Goal: Task Accomplishment & Management: Use online tool/utility

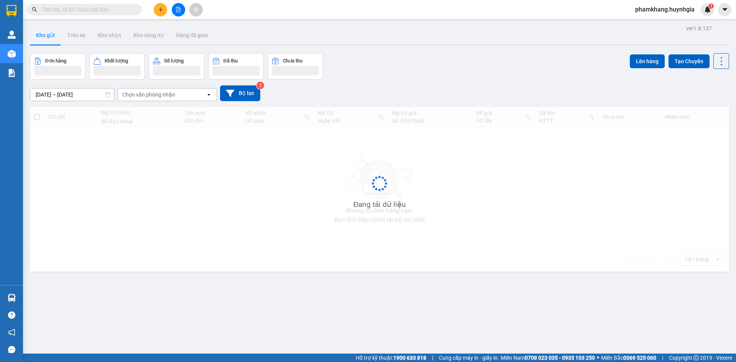
click at [72, 12] on input "text" at bounding box center [87, 9] width 90 height 8
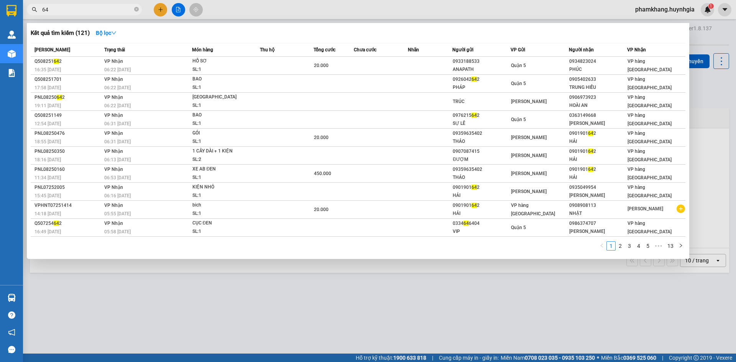
type input "6"
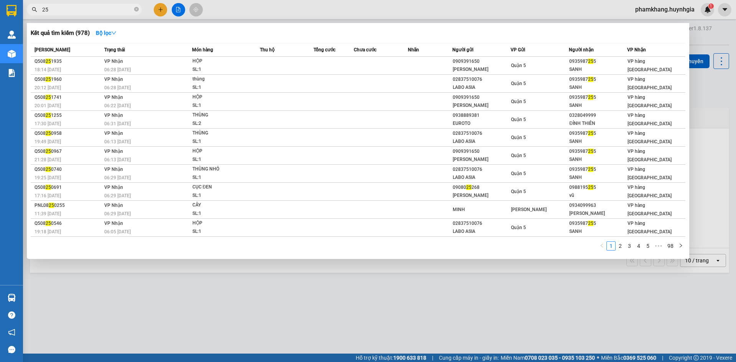
type input "2"
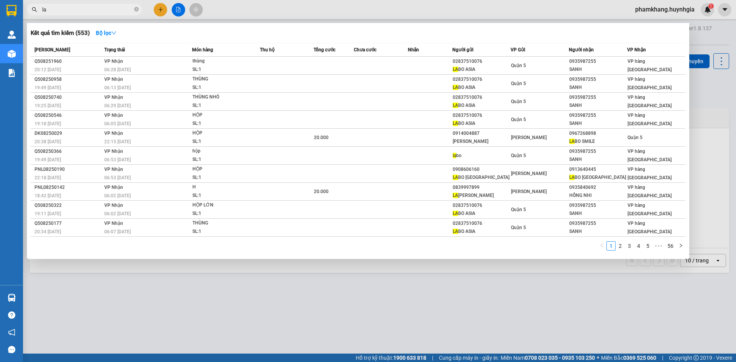
type input "l"
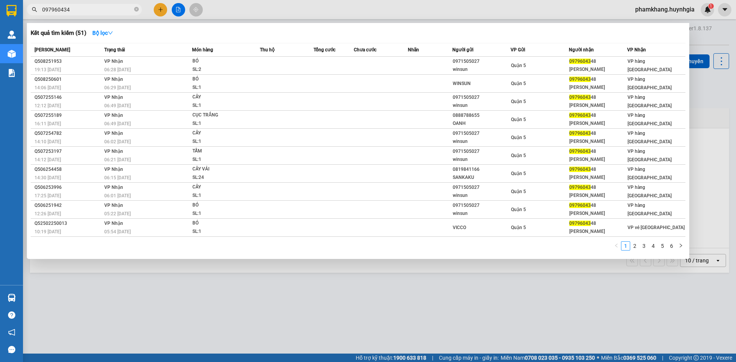
type input "0979604348"
